Goal: Transaction & Acquisition: Purchase product/service

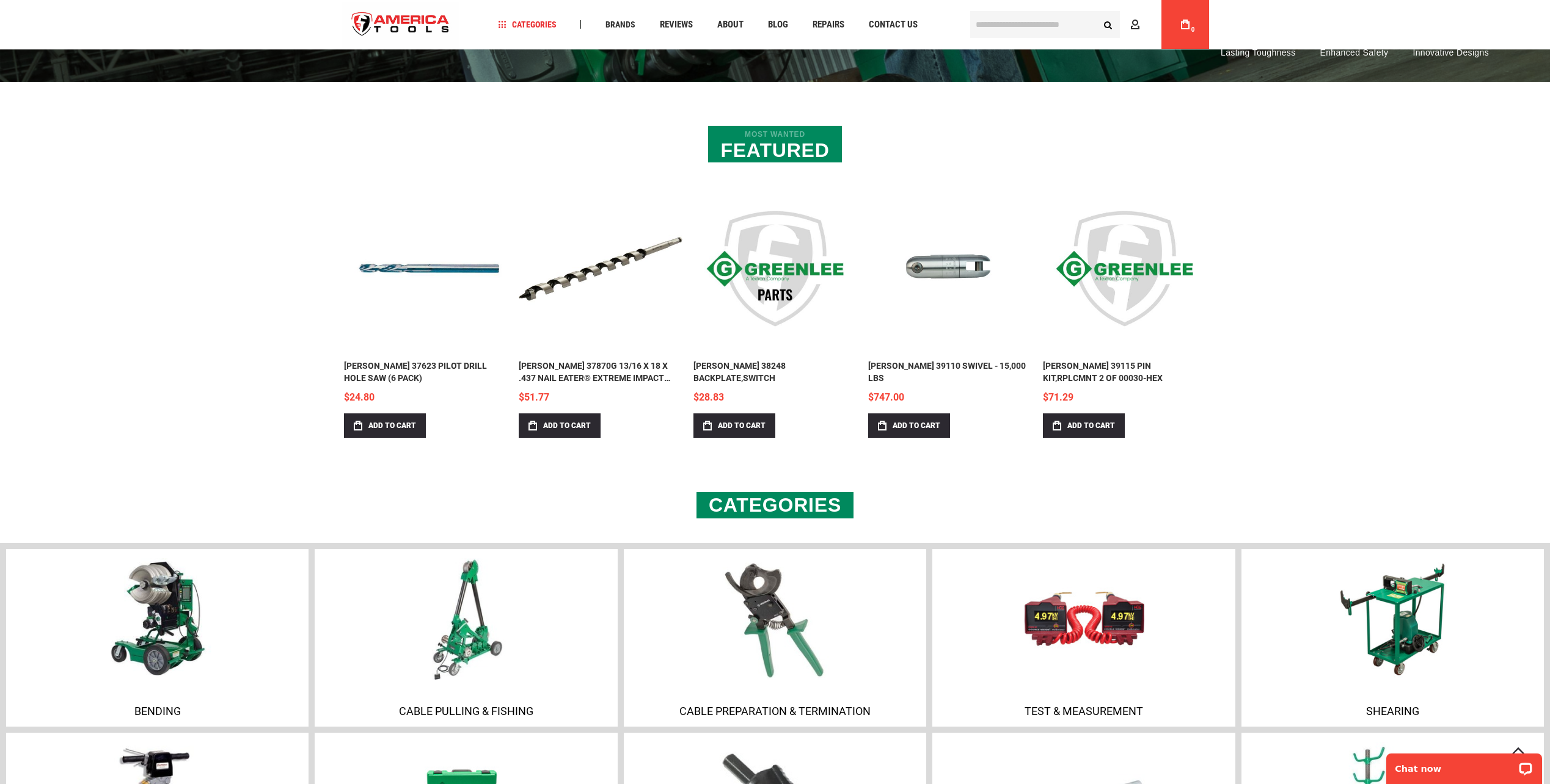
scroll to position [489, 0]
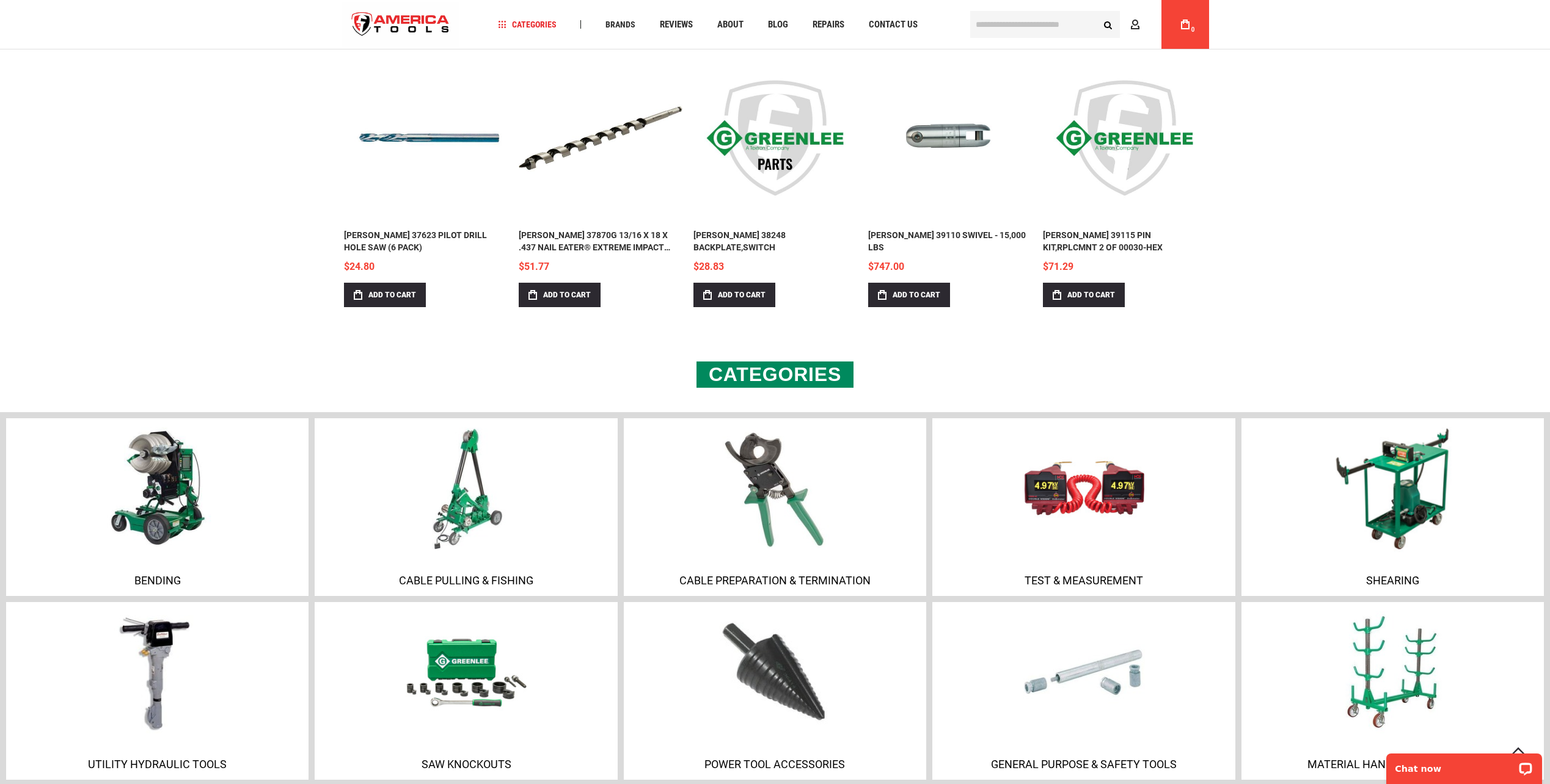
click at [1382, 558] on link "Shearing" at bounding box center [1392, 507] width 303 height 178
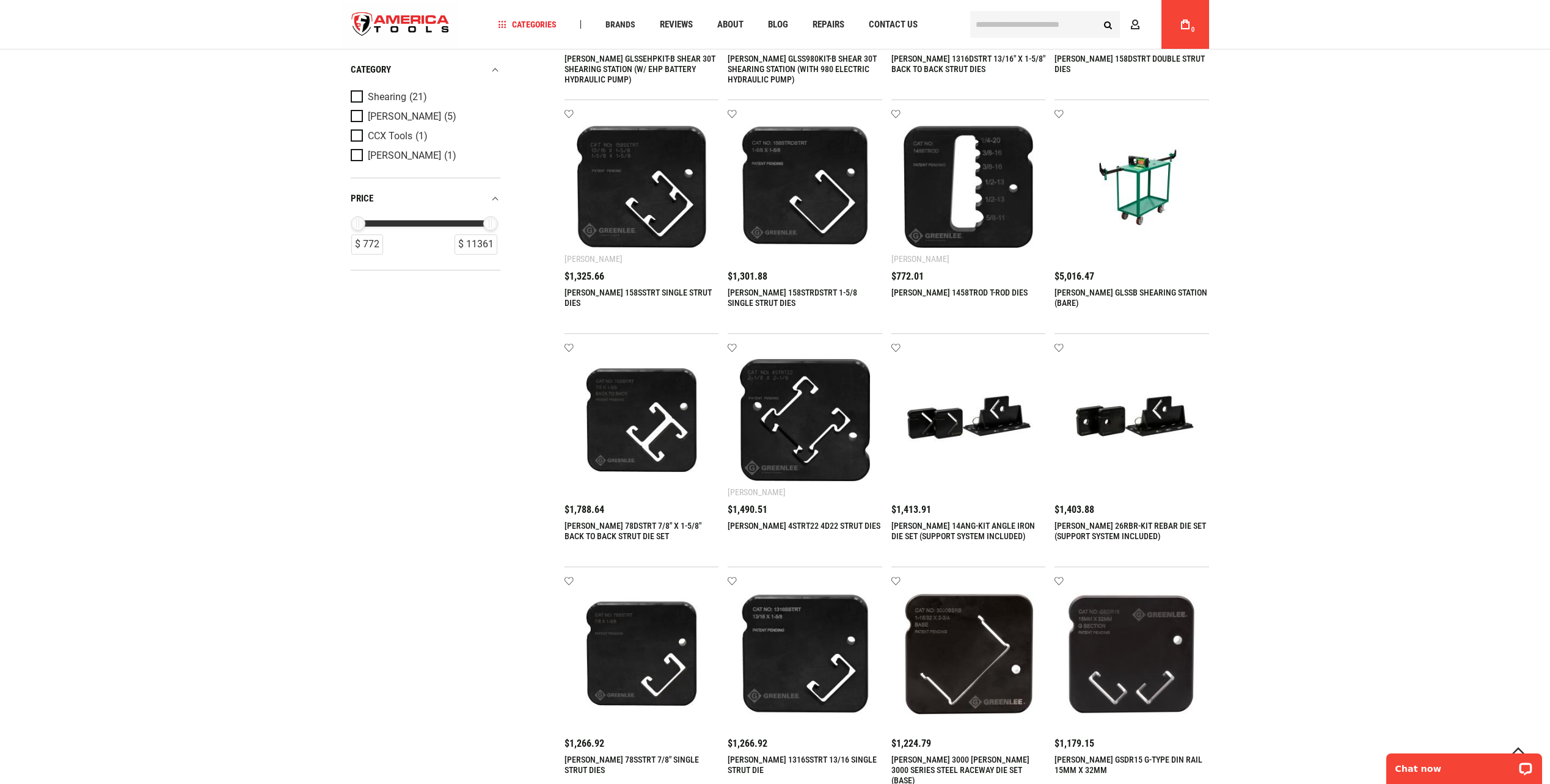
scroll to position [428, 0]
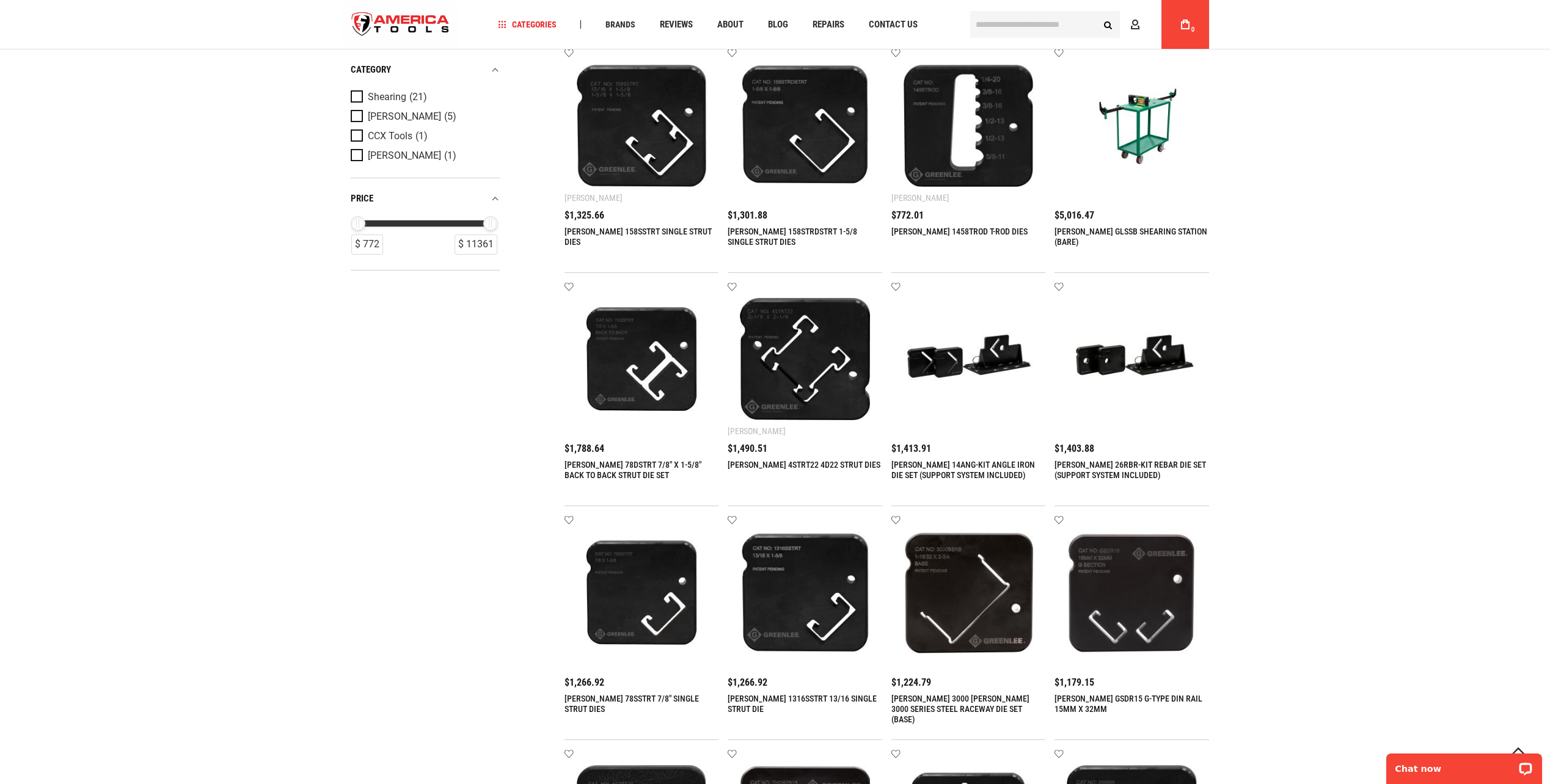
click at [977, 375] on img at bounding box center [969, 359] width 130 height 130
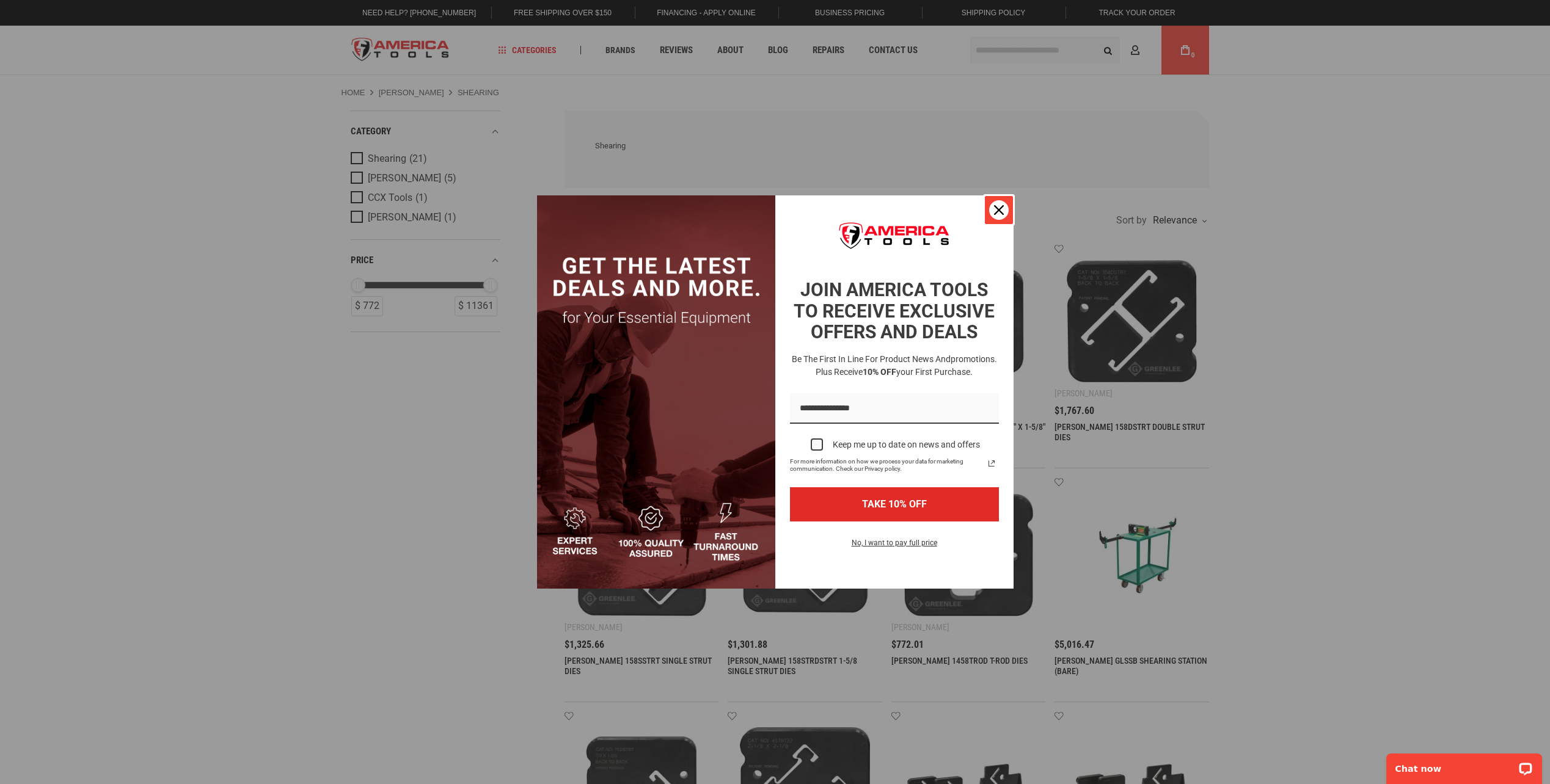
click at [1003, 222] on button "Close" at bounding box center [999, 210] width 29 height 29
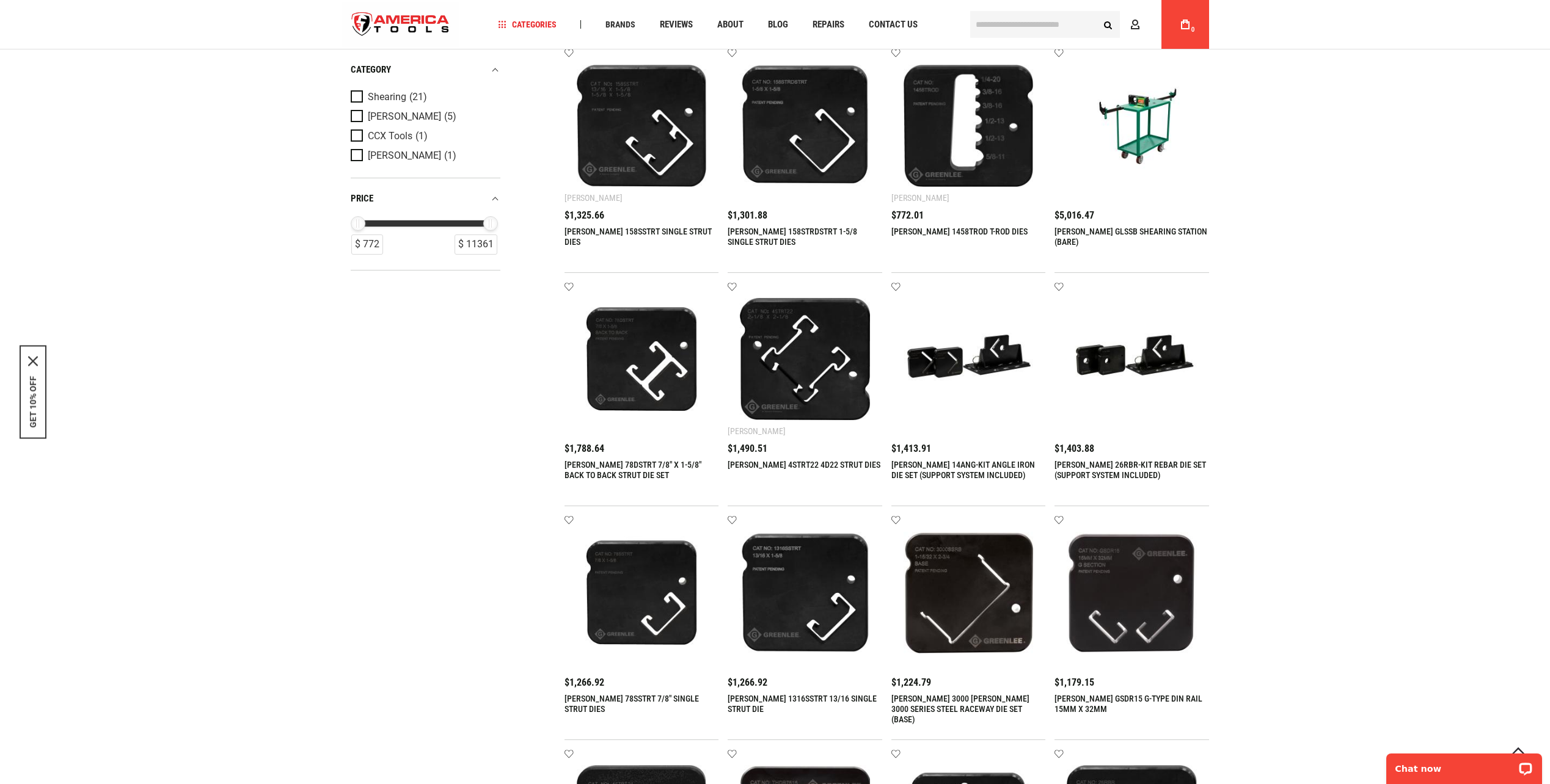
scroll to position [611, 0]
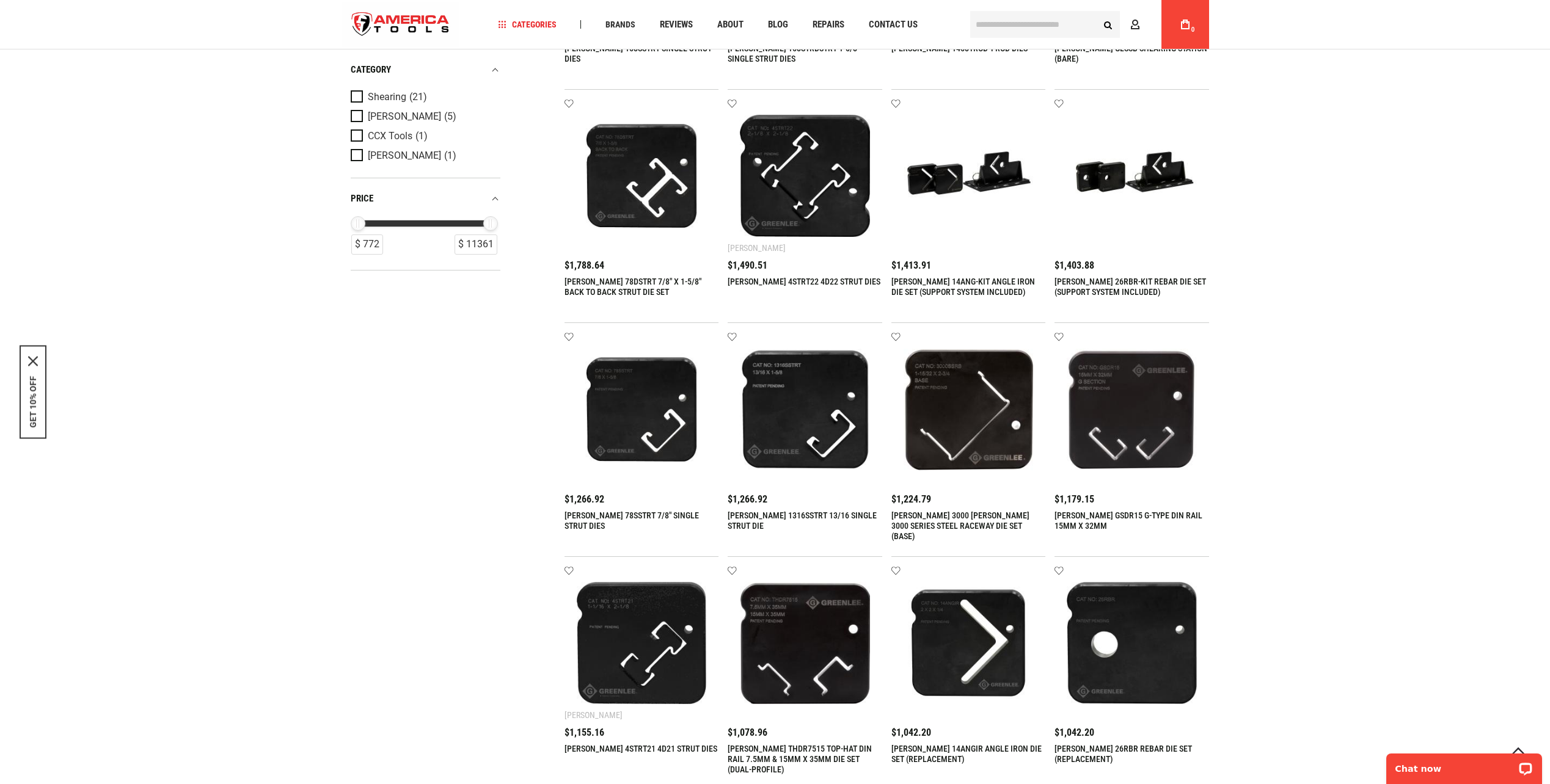
click at [1130, 181] on img at bounding box center [1132, 176] width 130 height 130
click at [1091, 180] on img at bounding box center [1132, 176] width 130 height 130
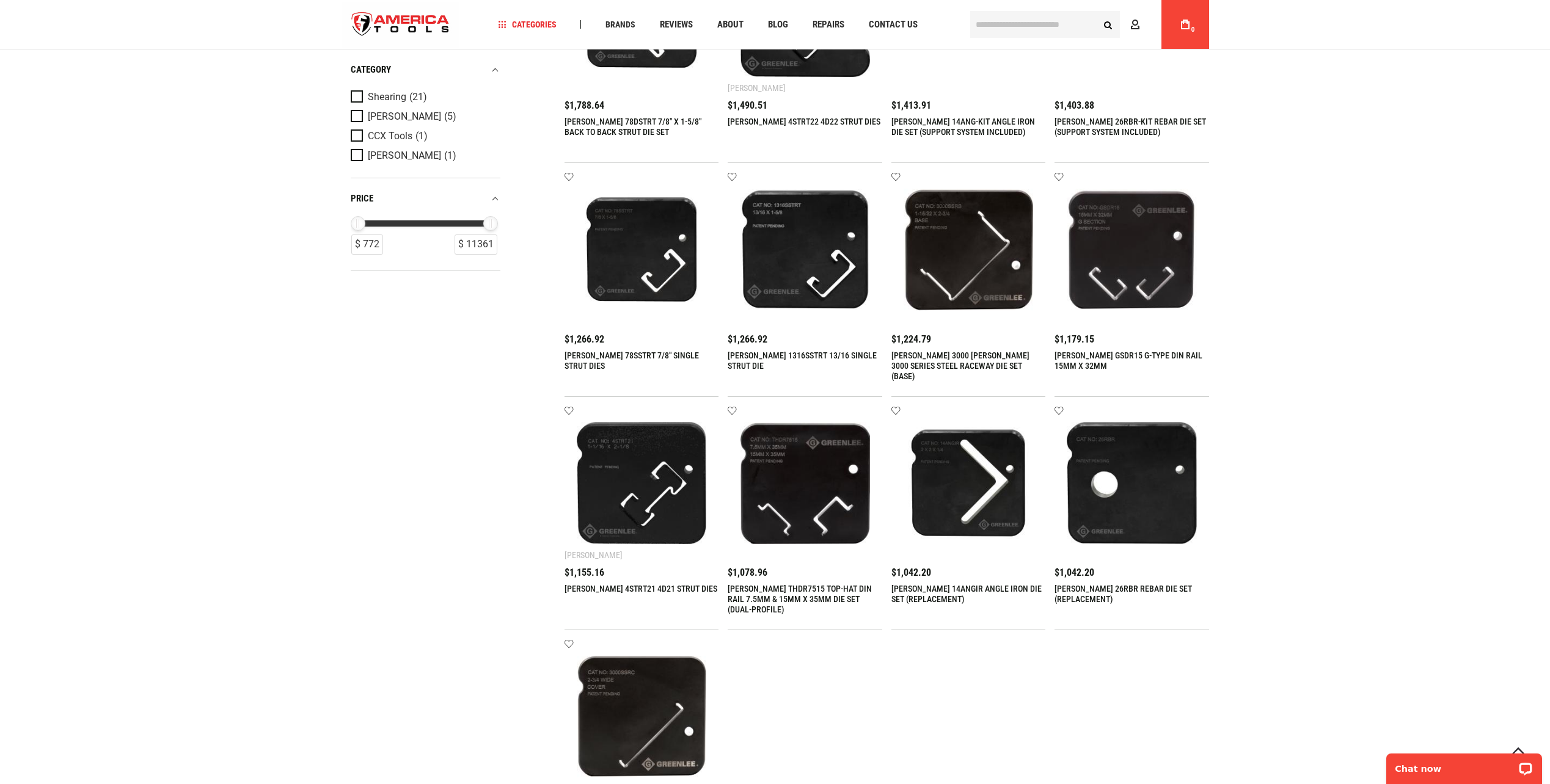
scroll to position [855, 0]
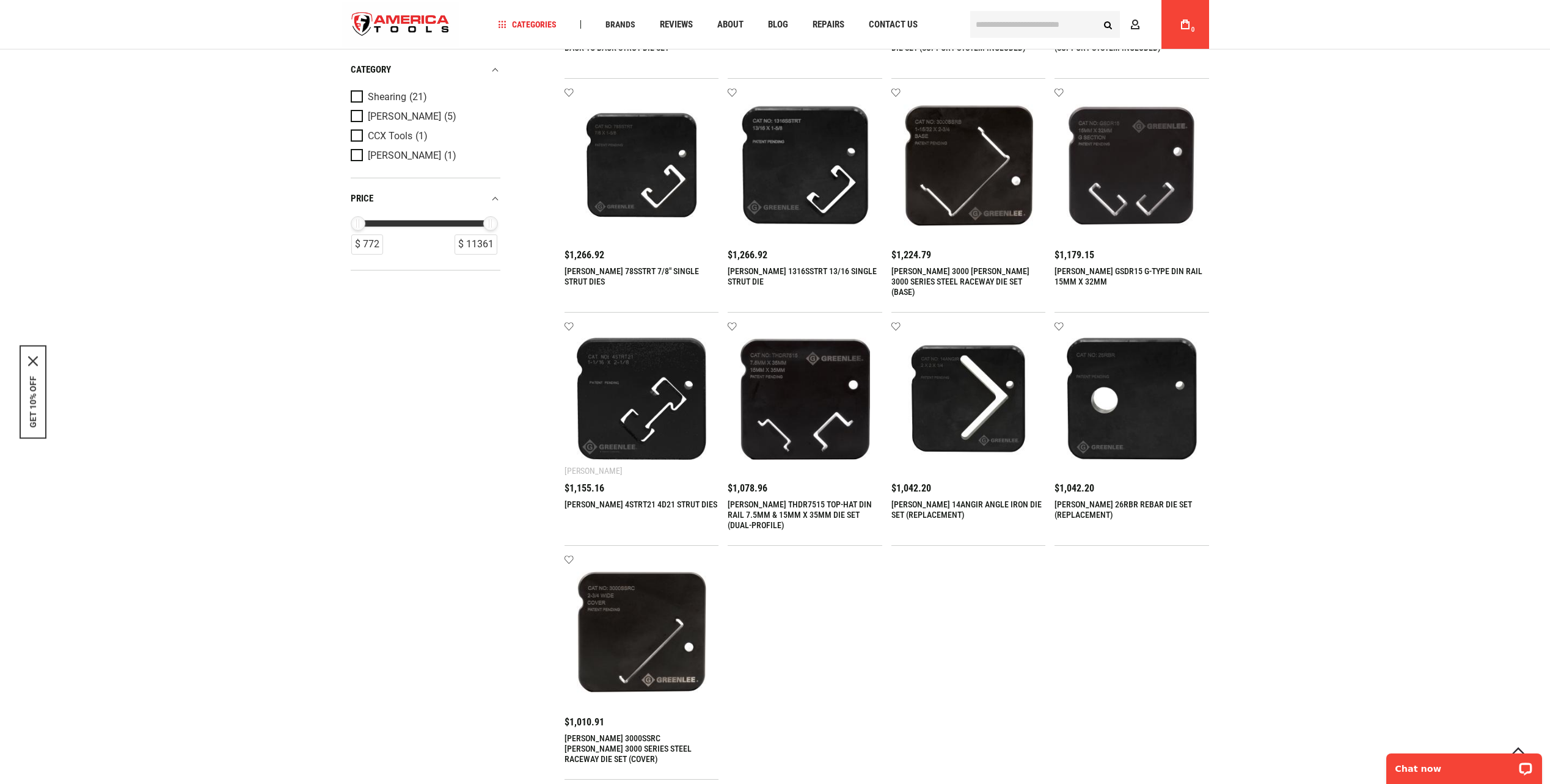
click at [964, 507] on link "[PERSON_NAME] 14ANGIR ANGLE IRON DIE SET (REPLACEMENT)" at bounding box center [966, 509] width 150 height 20
